Goal: Information Seeking & Learning: Check status

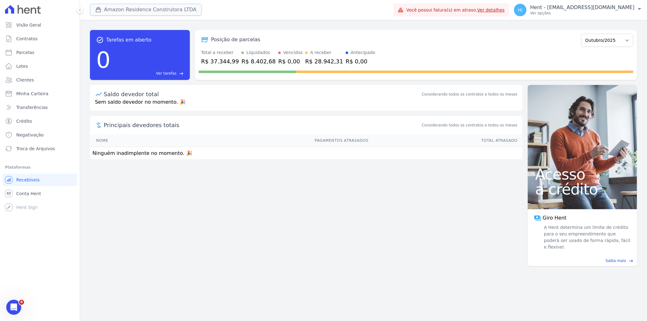
click at [111, 12] on button "Amazon Residence Construtora LTDA" at bounding box center [146, 10] width 112 height 12
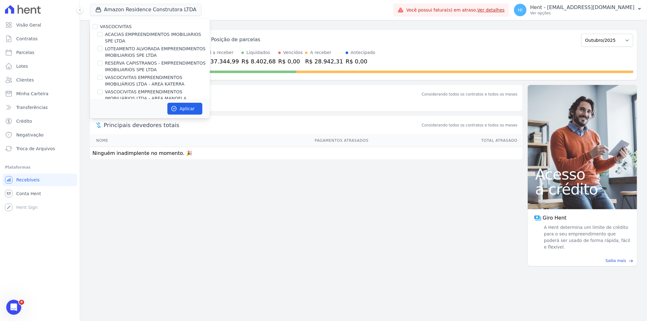
scroll to position [1587, 0]
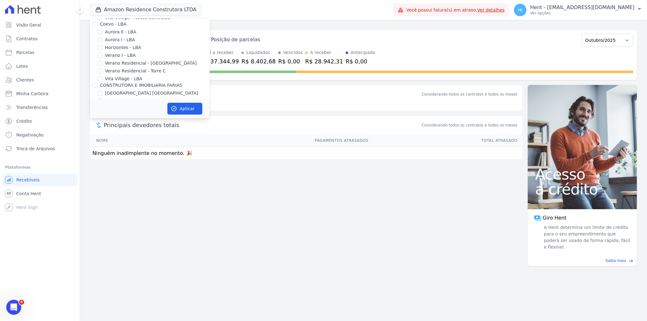
click at [119, 155] on label "Belas Artes" at bounding box center [117, 158] width 25 height 7
click at [102, 156] on input "Belas Artes" at bounding box center [99, 158] width 5 height 5
checkbox input "true"
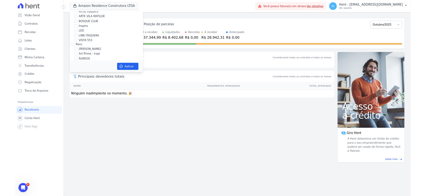
scroll to position [1188, 0]
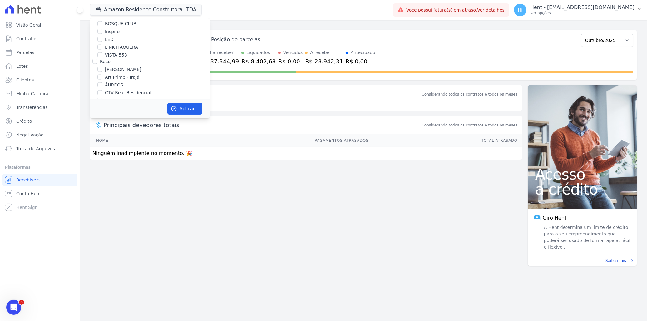
click at [110, 159] on label "Amazon Residence Construtora LTDA" at bounding box center [140, 161] width 81 height 5
click at [97, 159] on input "Amazon Residence Construtora LTDA" at bounding box center [94, 161] width 5 height 5
checkbox input "false"
click at [175, 107] on icon "button" at bounding box center [174, 109] width 6 height 6
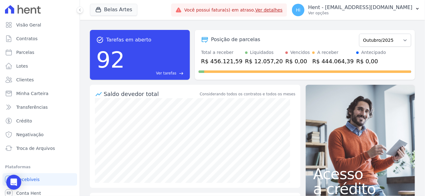
click at [109, 21] on div "task_alt Tarefas em aberto 92 Ver tarefas east Posição de parcelas Setembro/202…" at bounding box center [252, 108] width 345 height 176
click at [195, 21] on div "task_alt Tarefas em aberto 92 Ver tarefas east Posição de parcelas Setembro/202…" at bounding box center [252, 108] width 345 height 176
click at [373, 40] on select "Setembro/2022 Outubro/2022 Novembro/2022 Dezembro/2022 Janeiro/2023 Fevereiro/2…" at bounding box center [385, 40] width 52 height 13
select select "09/2025"
click at [359, 34] on select "Setembro/2022 Outubro/2022 Novembro/2022 Dezembro/2022 Janeiro/2023 Fevereiro/2…" at bounding box center [385, 40] width 52 height 13
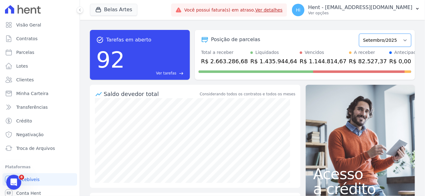
click at [378, 40] on select "Setembro/2022 Outubro/2022 Novembro/2022 Dezembro/2022 Janeiro/2023 Fevereiro/2…" at bounding box center [385, 40] width 52 height 13
select select "10/2025"
click at [359, 34] on select "Setembro/2022 Outubro/2022 Novembro/2022 Dezembro/2022 Janeiro/2023 Fevereiro/2…" at bounding box center [385, 40] width 52 height 13
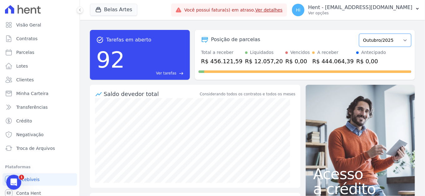
click at [381, 41] on select "Setembro/2022 Outubro/2022 Novembro/2022 Dezembro/2022 [GEOGRAPHIC_DATA]/2023 F…" at bounding box center [385, 40] width 52 height 13
select select "10/2027"
click at [359, 34] on select "Setembro/2022 Outubro/2022 Novembro/2022 Dezembro/2022 [GEOGRAPHIC_DATA]/2023 F…" at bounding box center [385, 40] width 52 height 13
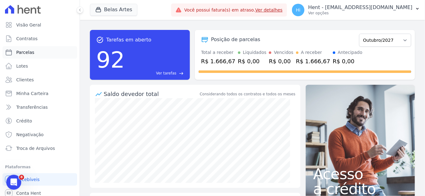
click at [31, 52] on span "Parcelas" at bounding box center [25, 52] width 18 height 6
select select
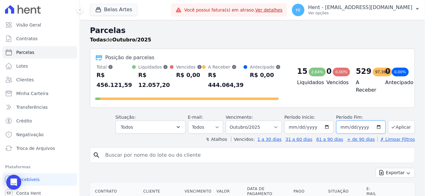
click at [374, 127] on input "2025-10-31" at bounding box center [360, 127] width 49 height 13
type input "[DATE]"
click at [397, 126] on button "Aplicar" at bounding box center [401, 126] width 27 height 13
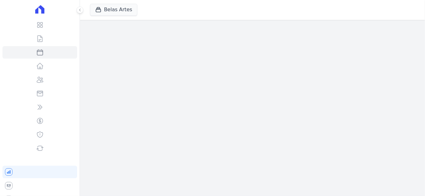
select select
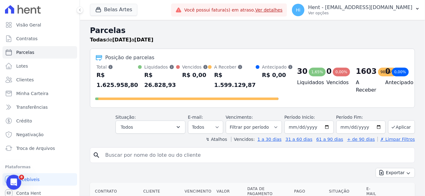
drag, startPoint x: 97, startPoint y: 86, endPoint x: 130, endPoint y: 87, distance: 32.8
click at [130, 87] on div "R$ 1.625.958,80" at bounding box center [117, 80] width 42 height 20
drag, startPoint x: 130, startPoint y: 87, endPoint x: 153, endPoint y: 96, distance: 25.4
click at [153, 96] on div at bounding box center [186, 98] width 183 height 10
drag, startPoint x: 139, startPoint y: 86, endPoint x: 164, endPoint y: 90, distance: 25.2
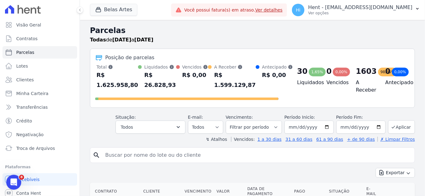
click at [164, 90] on div "Liquidados Soma das parcelas pagas, considera o valor de juros moratórios e mul…" at bounding box center [157, 77] width 38 height 26
drag, startPoint x: 164, startPoint y: 90, endPoint x: 204, endPoint y: 85, distance: 40.6
click at [214, 85] on div "R$ 1.599.129,87" at bounding box center [235, 80] width 42 height 20
drag, startPoint x: 204, startPoint y: 85, endPoint x: 239, endPoint y: 86, distance: 35.0
click at [239, 86] on div "A Receber Soma das parcelas em aberto e agendadas. R$ 1.599.129,87" at bounding box center [232, 77] width 48 height 26
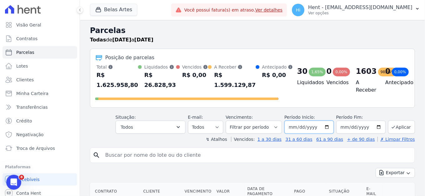
click at [323, 125] on input "[DATE]" at bounding box center [308, 127] width 49 height 13
type input "[DATE]"
click at [396, 127] on button "Aplicar" at bounding box center [401, 126] width 27 height 13
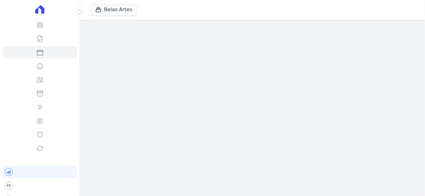
select select
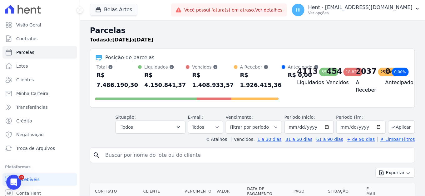
drag, startPoint x: 323, startPoint y: 72, endPoint x: 337, endPoint y: 73, distance: 13.1
click at [337, 73] on div "454 18,82%" at bounding box center [336, 71] width 19 height 10
drag, startPoint x: 337, startPoint y: 73, endPoint x: 299, endPoint y: 72, distance: 37.5
click at [299, 72] on div "4113" at bounding box center [307, 71] width 21 height 10
drag, startPoint x: 292, startPoint y: 71, endPoint x: 310, endPoint y: 70, distance: 17.5
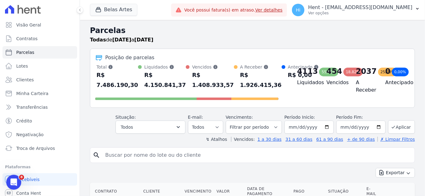
click at [310, 70] on div "4113 55,45% Liquidados" at bounding box center [306, 76] width 29 height 24
drag, startPoint x: 310, startPoint y: 70, endPoint x: 354, endPoint y: 70, distance: 44.0
click at [356, 70] on div "2037" at bounding box center [366, 71] width 21 height 10
drag, startPoint x: 354, startPoint y: 70, endPoint x: 373, endPoint y: 70, distance: 18.7
click at [373, 70] on div "2037 25,73%" at bounding box center [365, 71] width 19 height 10
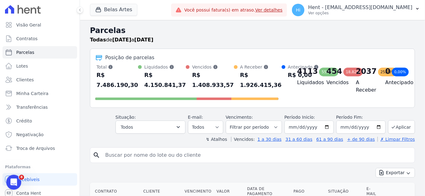
click at [297, 70] on div "4113" at bounding box center [307, 71] width 21 height 10
drag, startPoint x: 295, startPoint y: 73, endPoint x: 308, endPoint y: 74, distance: 13.4
click at [308, 74] on div "4113" at bounding box center [307, 71] width 21 height 10
drag, startPoint x: 135, startPoint y: 86, endPoint x: 165, endPoint y: 88, distance: 30.3
click at [165, 88] on div "Total Soma das parcelas pagas, vencidas, em aberto e agendadas. Não considera p…" at bounding box center [186, 77] width 183 height 26
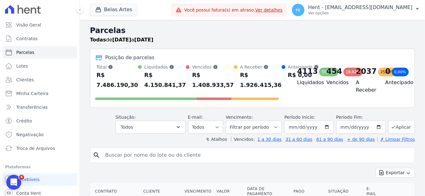
drag, startPoint x: 165, startPoint y: 88, endPoint x: 181, endPoint y: 88, distance: 15.3
click at [192, 89] on div "R$ 1.408.933,57" at bounding box center [213, 80] width 42 height 20
drag, startPoint x: 172, startPoint y: 86, endPoint x: 201, endPoint y: 86, distance: 29.4
click at [201, 86] on div "R$ 1.408.933,57" at bounding box center [213, 80] width 42 height 20
drag, startPoint x: 201, startPoint y: 86, endPoint x: 215, endPoint y: 87, distance: 14.4
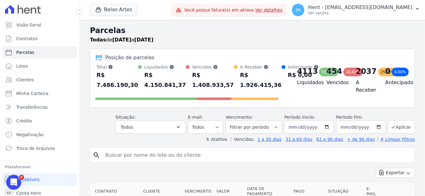
click at [240, 87] on div "R$ 1.926.415,36" at bounding box center [261, 80] width 42 height 20
drag, startPoint x: 209, startPoint y: 85, endPoint x: 245, endPoint y: 85, distance: 35.6
click at [245, 85] on div "Total Soma das parcelas pagas, vencidas, em aberto e agendadas. Não considera p…" at bounding box center [186, 77] width 183 height 26
click at [376, 127] on input "[DATE]" at bounding box center [360, 127] width 49 height 13
click at [345, 125] on input "[DATE]" at bounding box center [360, 127] width 49 height 13
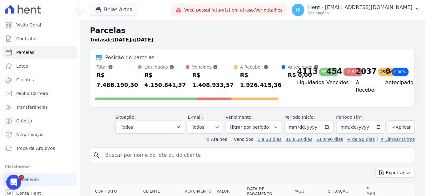
click at [269, 156] on input "search" at bounding box center [256, 155] width 311 height 12
click at [393, 173] on button "Exportar" at bounding box center [395, 173] width 39 height 10
click at [26, 27] on span "Visão Geral" at bounding box center [28, 25] width 25 height 6
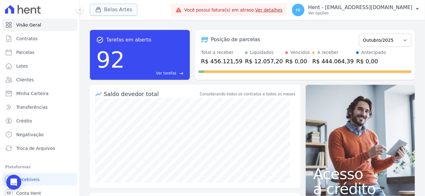
click at [112, 9] on button "Belas Artes" at bounding box center [113, 10] width 47 height 12
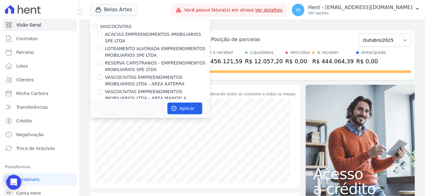
scroll to position [383, 0]
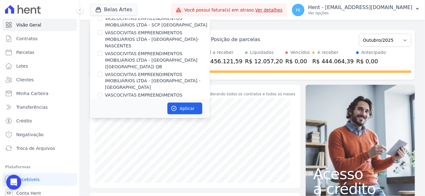
click at [144, 128] on label "PORTO5 INVESTIMENTOS IMOBILIARIOS S.A" at bounding box center [147, 130] width 95 height 5
click at [97, 128] on input "PORTO5 INVESTIMENTOS IMOBILIARIOS S.A" at bounding box center [94, 130] width 5 height 5
checkbox input "true"
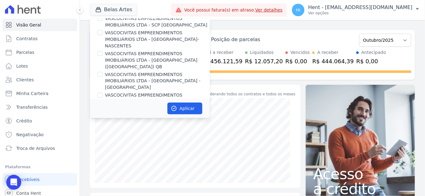
checkbox input "true"
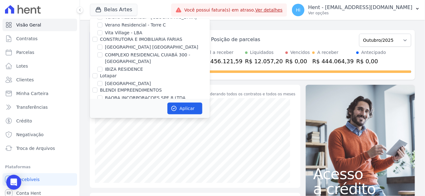
scroll to position [1596, 0]
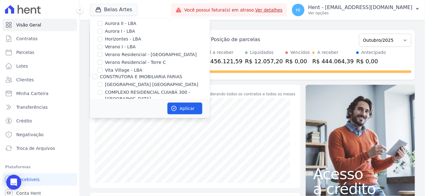
click at [106, 147] on label "Belas Artes" at bounding box center [117, 150] width 25 height 7
click at [102, 147] on input "Belas Artes" at bounding box center [99, 149] width 5 height 5
checkbox input "false"
click at [177, 110] on button "Aplicar" at bounding box center [184, 109] width 35 height 12
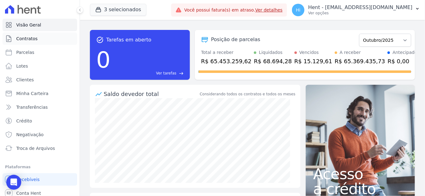
click at [32, 38] on span "Contratos" at bounding box center [26, 39] width 21 height 6
